Goal: Transaction & Acquisition: Purchase product/service

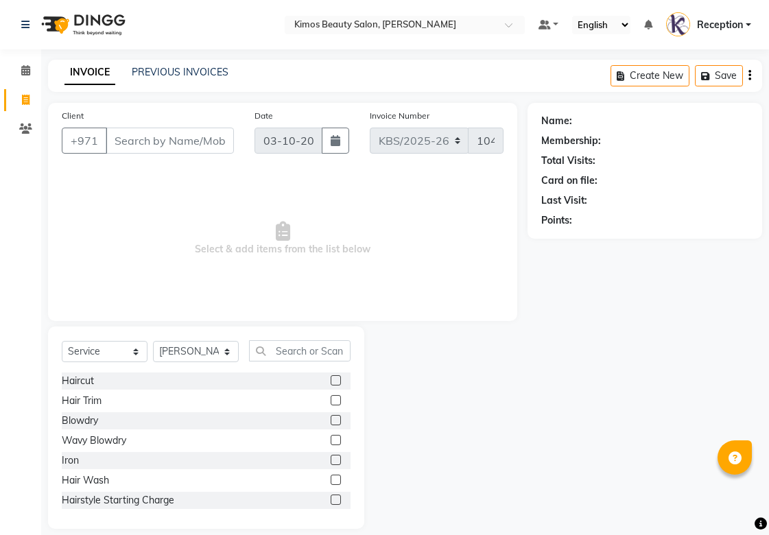
select select "service"
select select "58527"
drag, startPoint x: 149, startPoint y: 146, endPoint x: 154, endPoint y: 128, distance: 18.7
click at [150, 141] on input "Client" at bounding box center [170, 141] width 128 height 26
drag, startPoint x: 182, startPoint y: 136, endPoint x: 173, endPoint y: 139, distance: 9.3
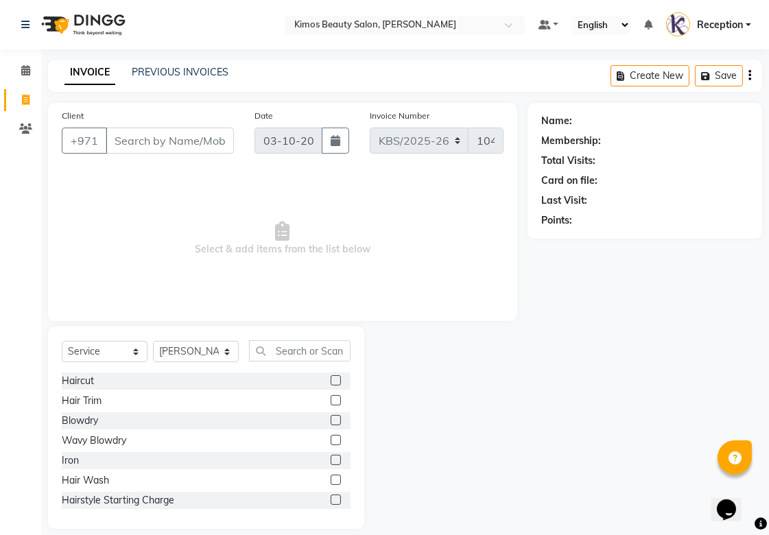
click at [179, 138] on input "Client" at bounding box center [170, 141] width 128 height 26
type input "589826201"
click at [202, 135] on span "Add Client" at bounding box center [199, 141] width 54 height 14
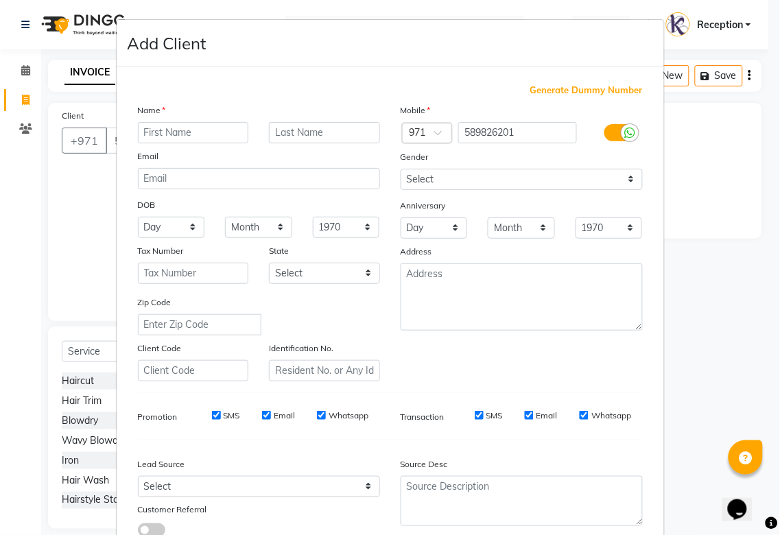
click at [194, 136] on input "text" at bounding box center [193, 132] width 111 height 21
type input "palak"
click at [292, 141] on input "text" at bounding box center [324, 132] width 111 height 21
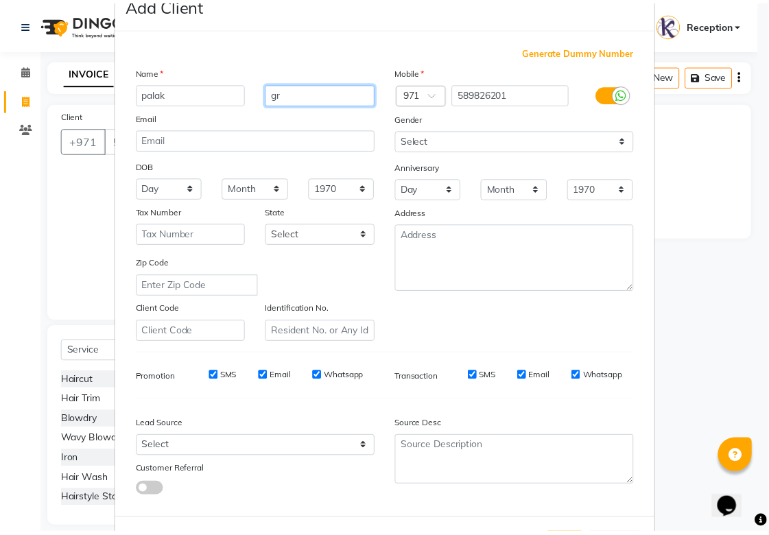
scroll to position [76, 0]
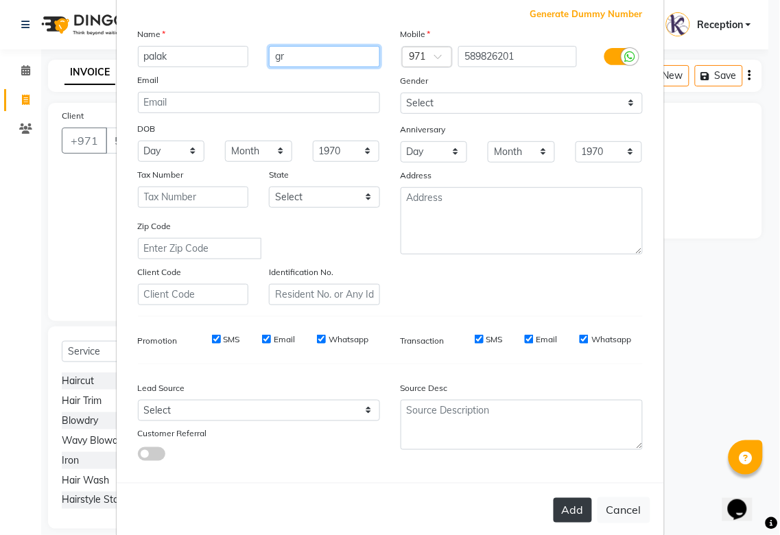
type input "gr"
click at [558, 516] on button "Add" at bounding box center [573, 510] width 38 height 25
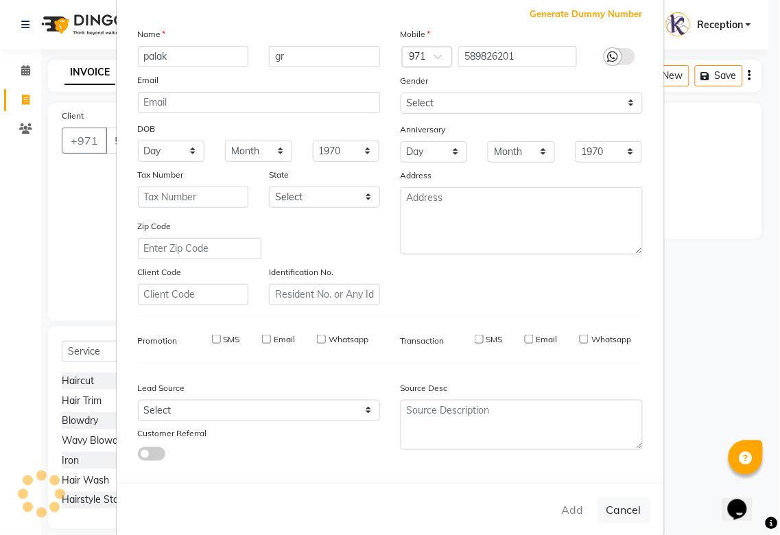
type input "58*****01"
select select
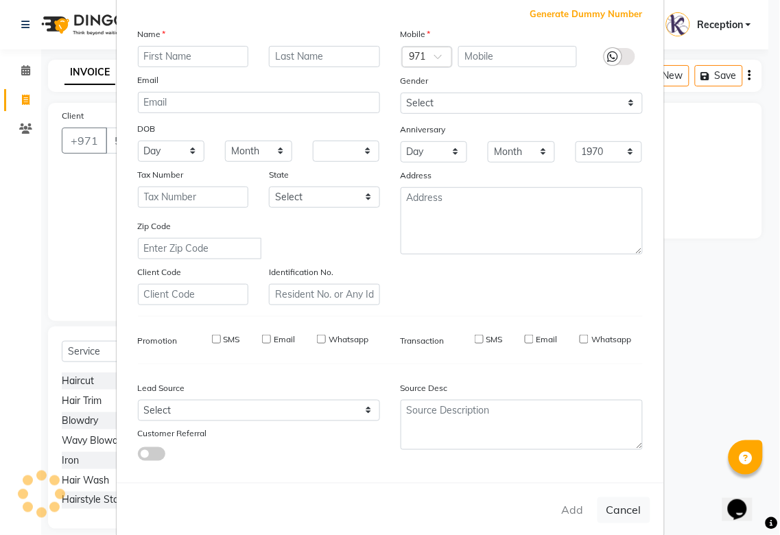
select select
checkbox input "false"
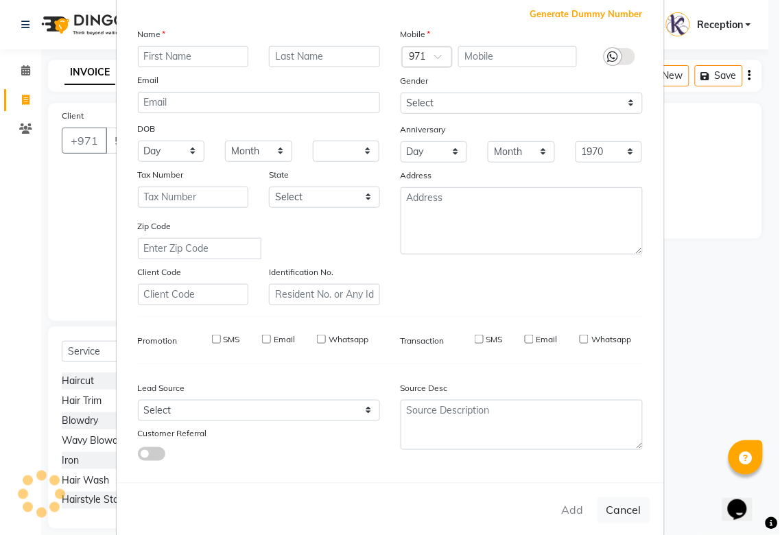
checkbox input "false"
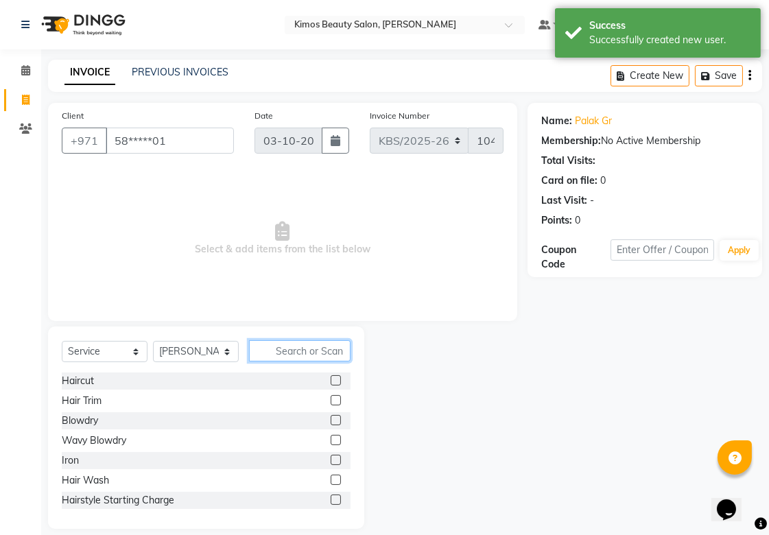
click at [266, 346] on input "text" at bounding box center [300, 350] width 102 height 21
click at [272, 351] on input "text" at bounding box center [300, 350] width 102 height 21
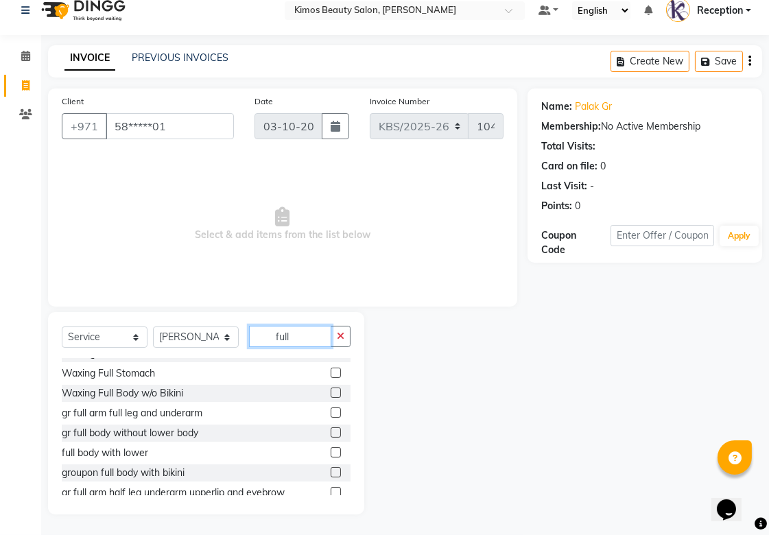
scroll to position [152, 0]
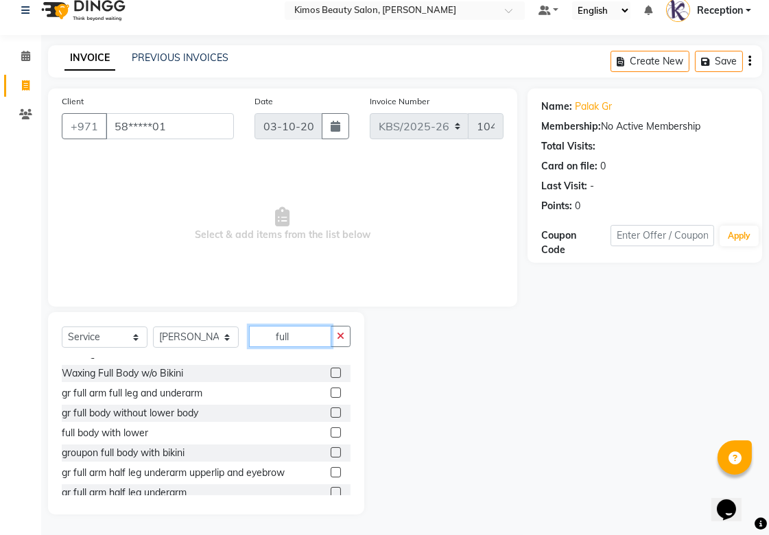
type input "full"
click at [331, 391] on label at bounding box center [336, 393] width 10 height 10
click at [331, 391] on input "checkbox" at bounding box center [335, 393] width 9 height 9
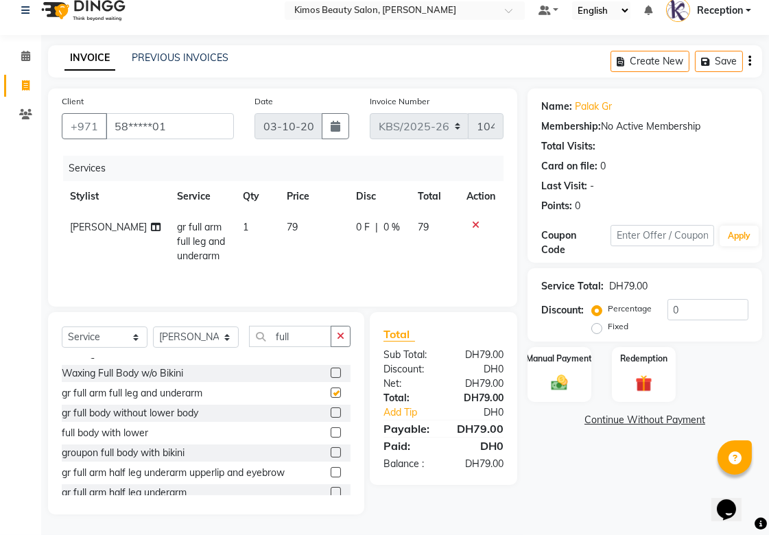
checkbox input "false"
click at [438, 224] on td "79" at bounding box center [434, 242] width 49 height 60
select select "58527"
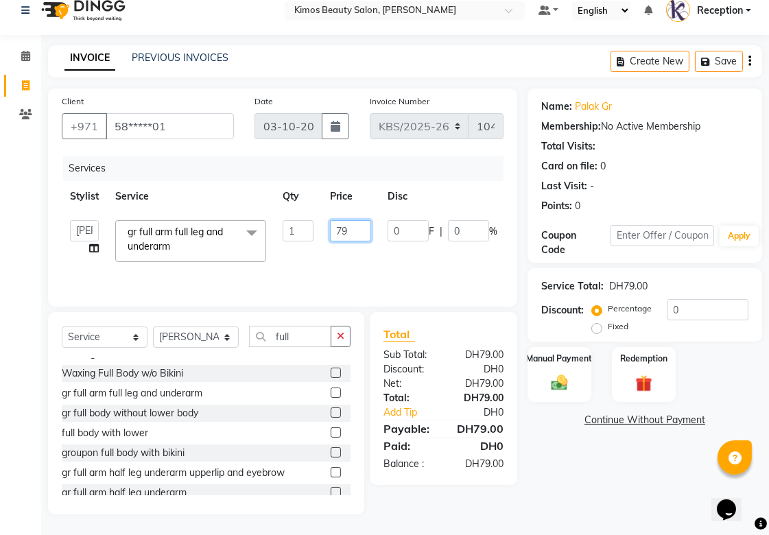
drag, startPoint x: 358, startPoint y: 223, endPoint x: 235, endPoint y: 241, distance: 123.4
click at [236, 242] on tr "[PERSON_NAME] Nameta Reception [PERSON_NAME] gr full arm full leg and underarm …" at bounding box center [326, 241] width 529 height 58
type input "59.25"
click at [629, 471] on div "Name: Palak Gr Membership: No Active Membership Total Visits: Card on file: 0 L…" at bounding box center [650, 302] width 245 height 426
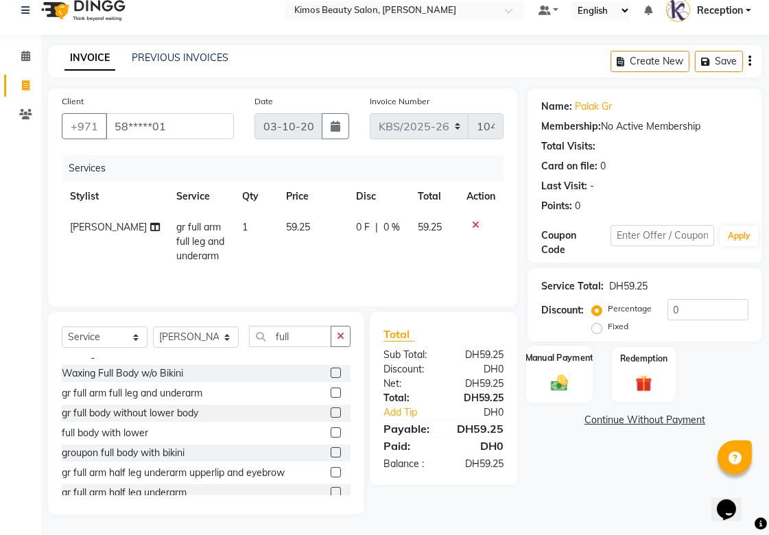
click at [563, 374] on img at bounding box center [560, 383] width 28 height 20
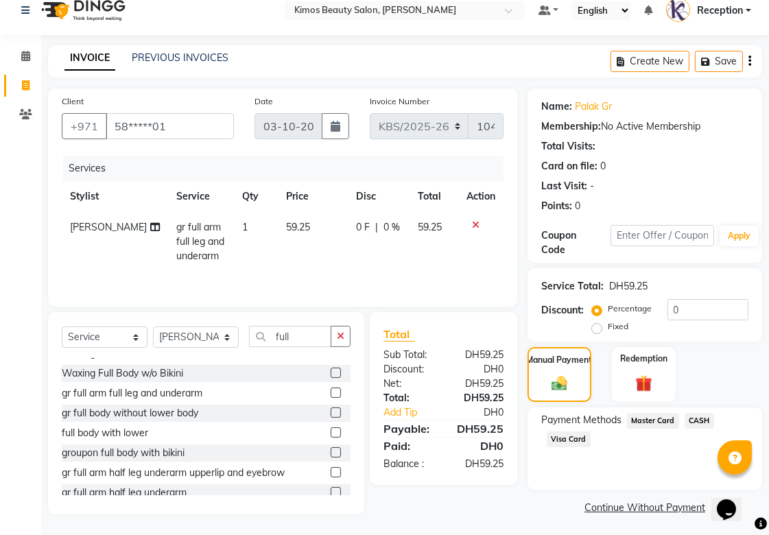
click at [578, 438] on span "Visa Card" at bounding box center [569, 440] width 44 height 16
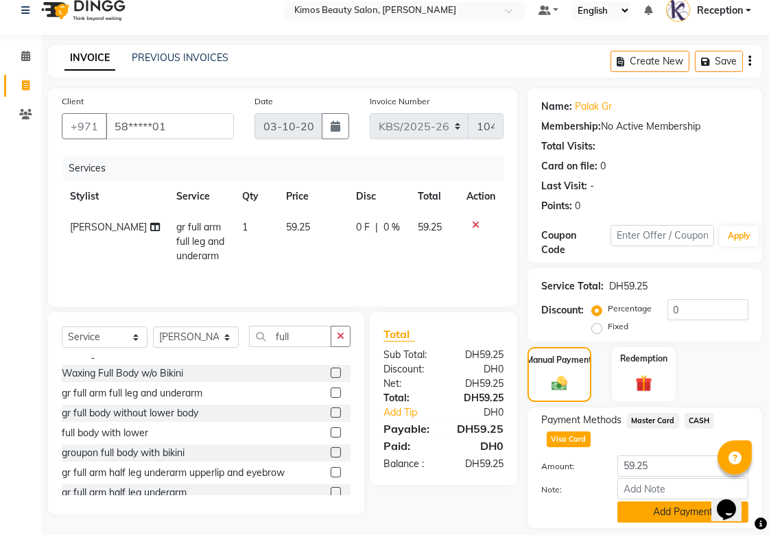
click at [643, 515] on button "Add Payment" at bounding box center [683, 512] width 131 height 21
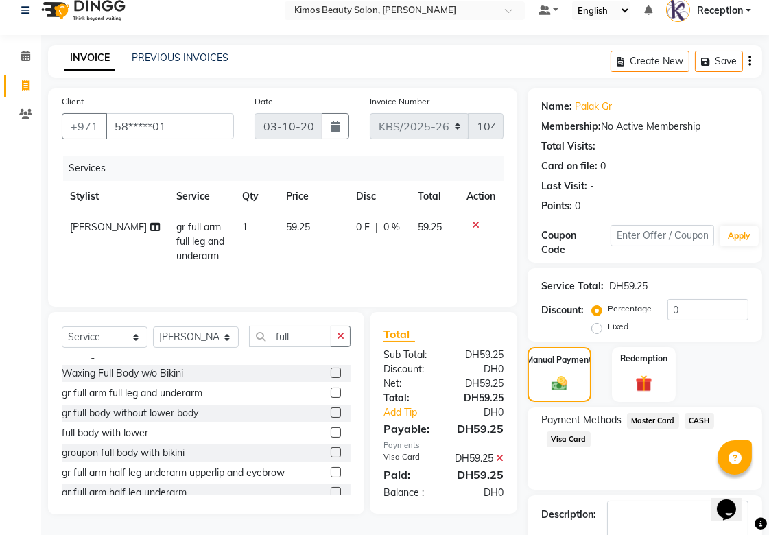
scroll to position [95, 0]
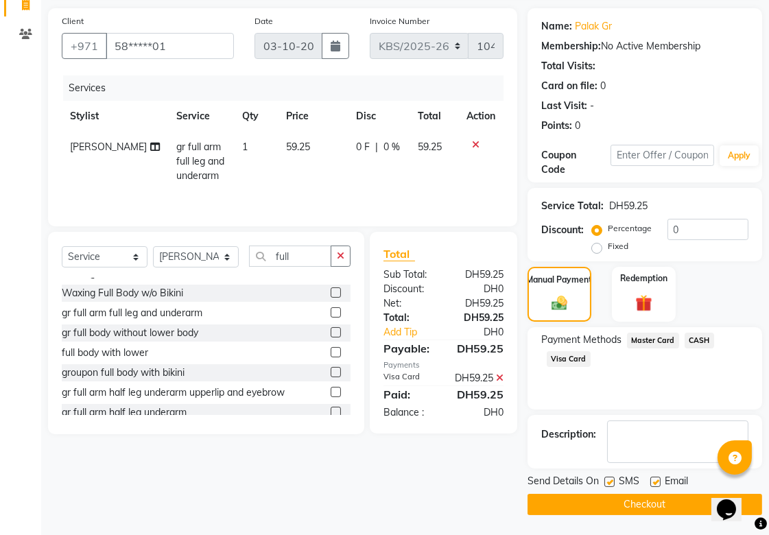
click at [620, 506] on button "Checkout" at bounding box center [645, 504] width 235 height 21
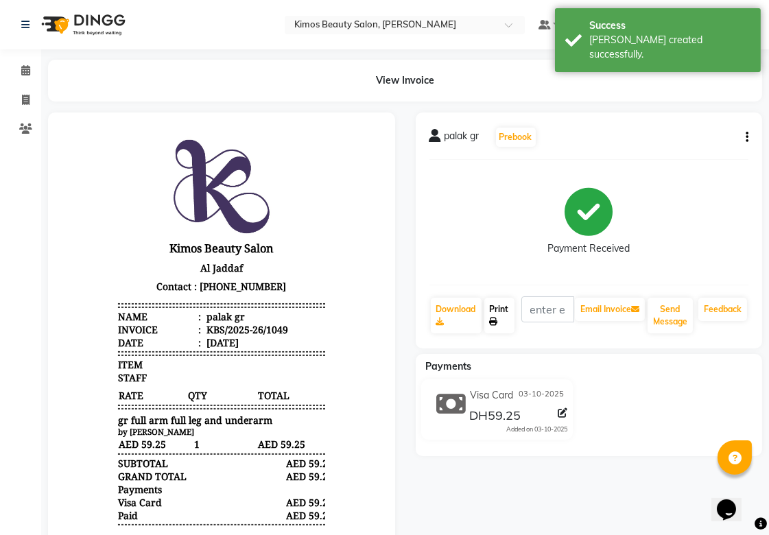
click at [504, 318] on link "Print" at bounding box center [499, 316] width 30 height 36
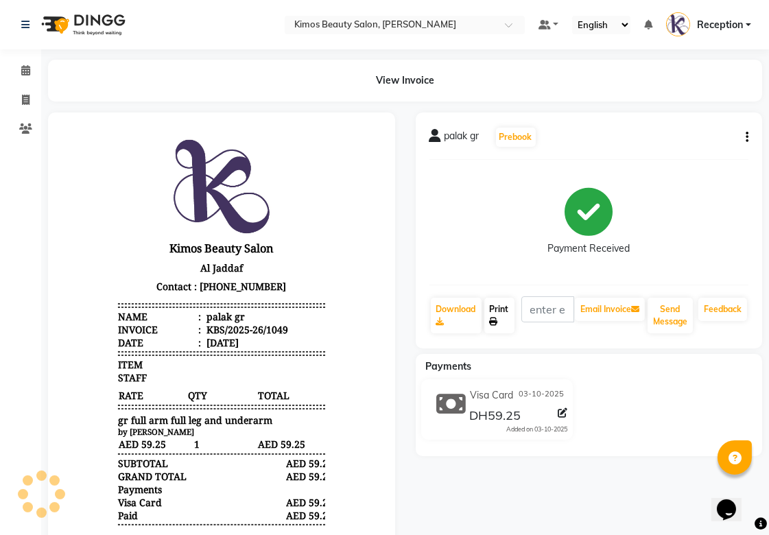
select select "service"
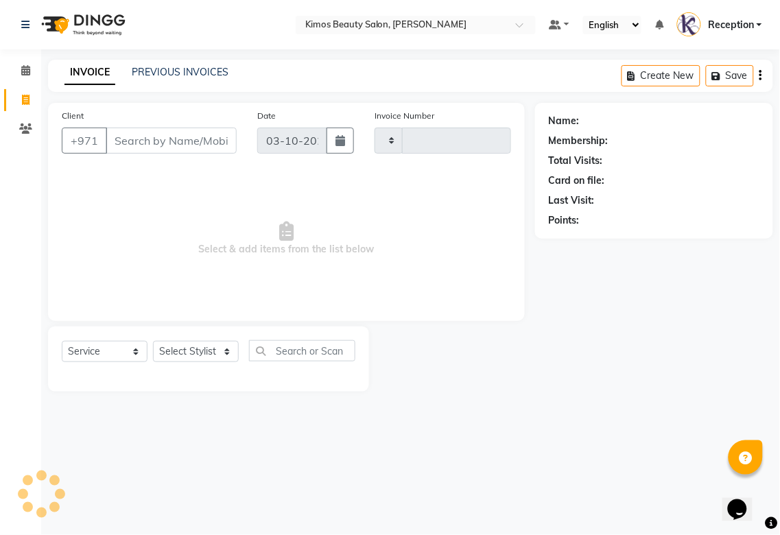
type input "1050"
select select "3941"
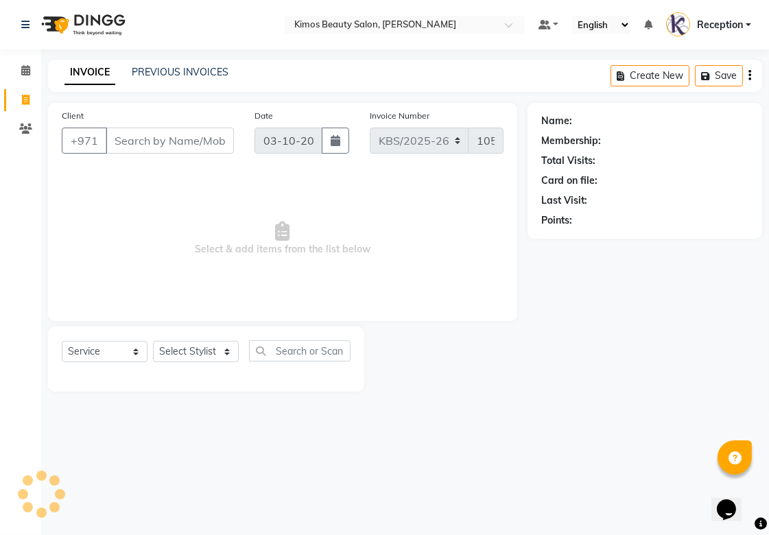
select select "58527"
